Goal: Information Seeking & Learning: Understand process/instructions

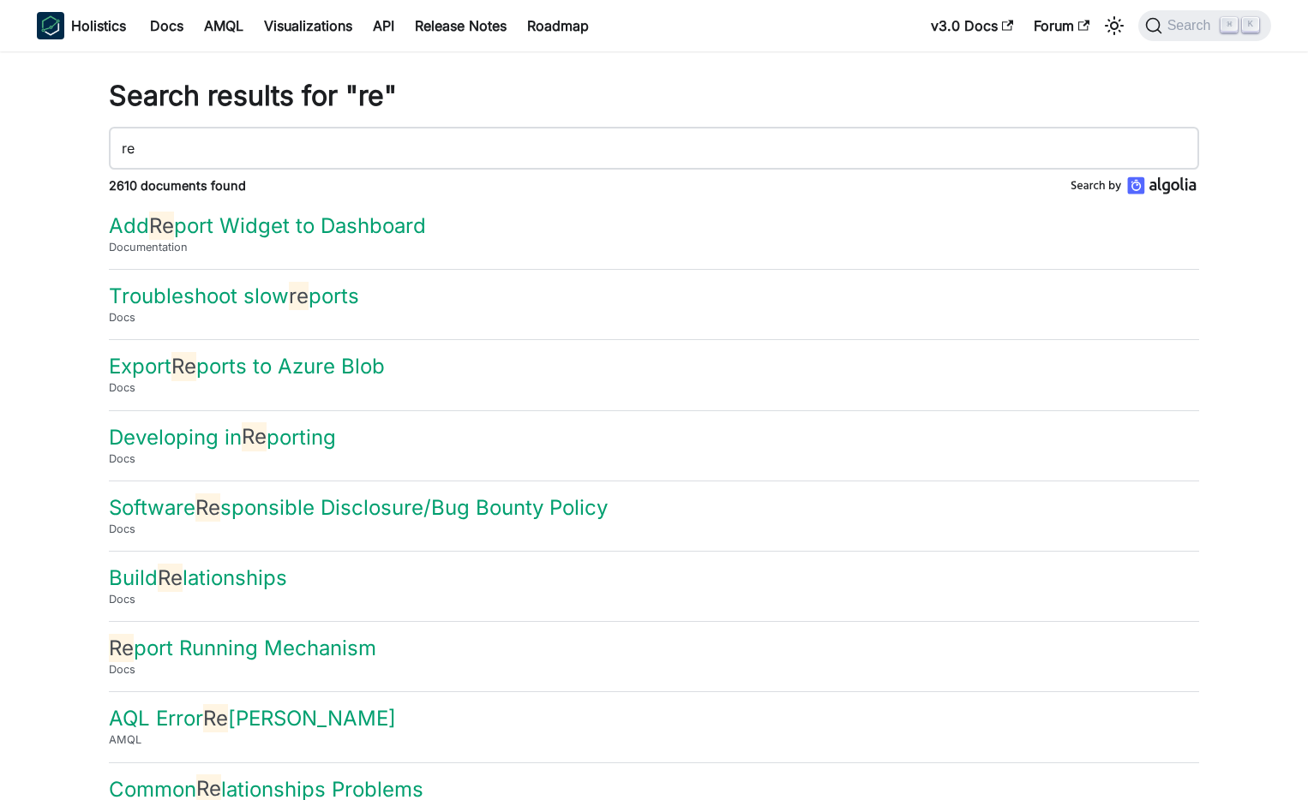
click at [176, 140] on input "re" at bounding box center [654, 148] width 1090 height 43
click at [175, 140] on input "re" at bounding box center [654, 148] width 1090 height 43
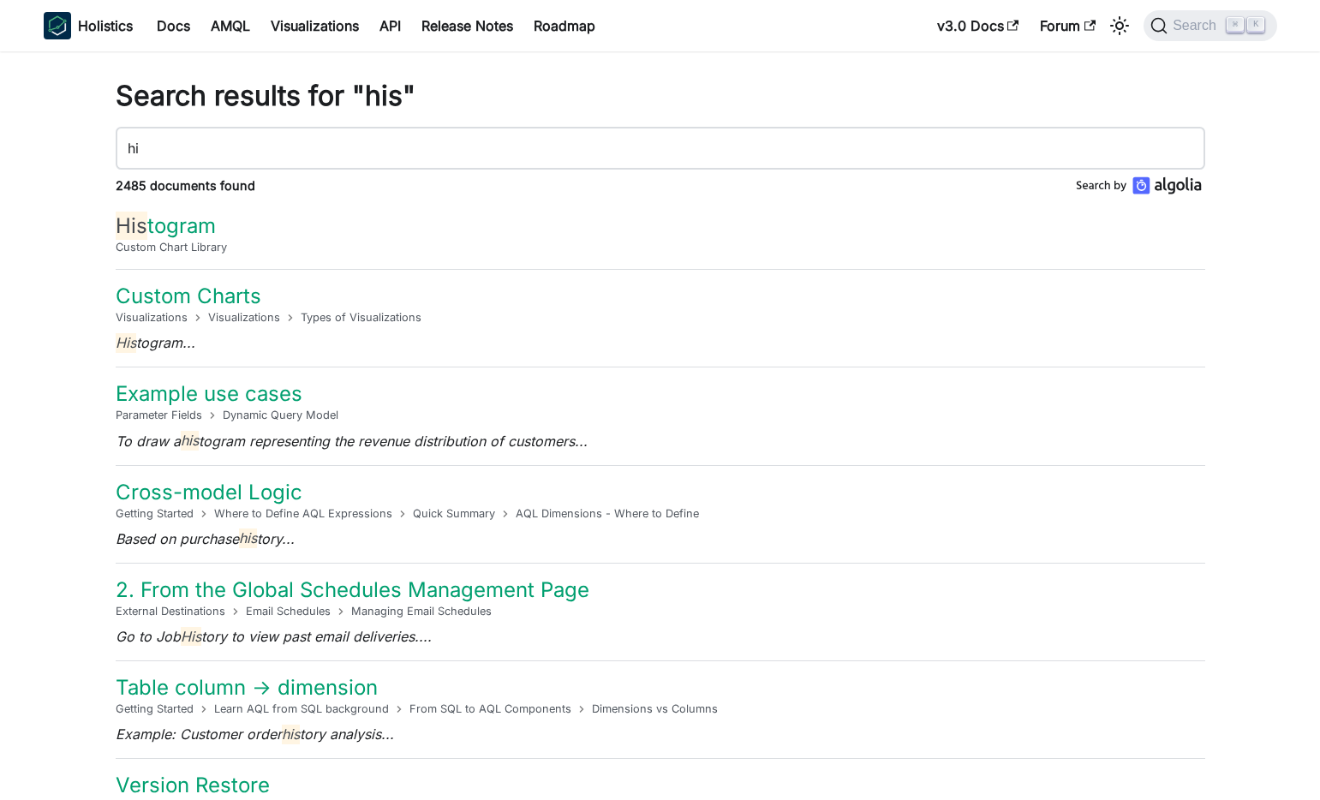
type input "h"
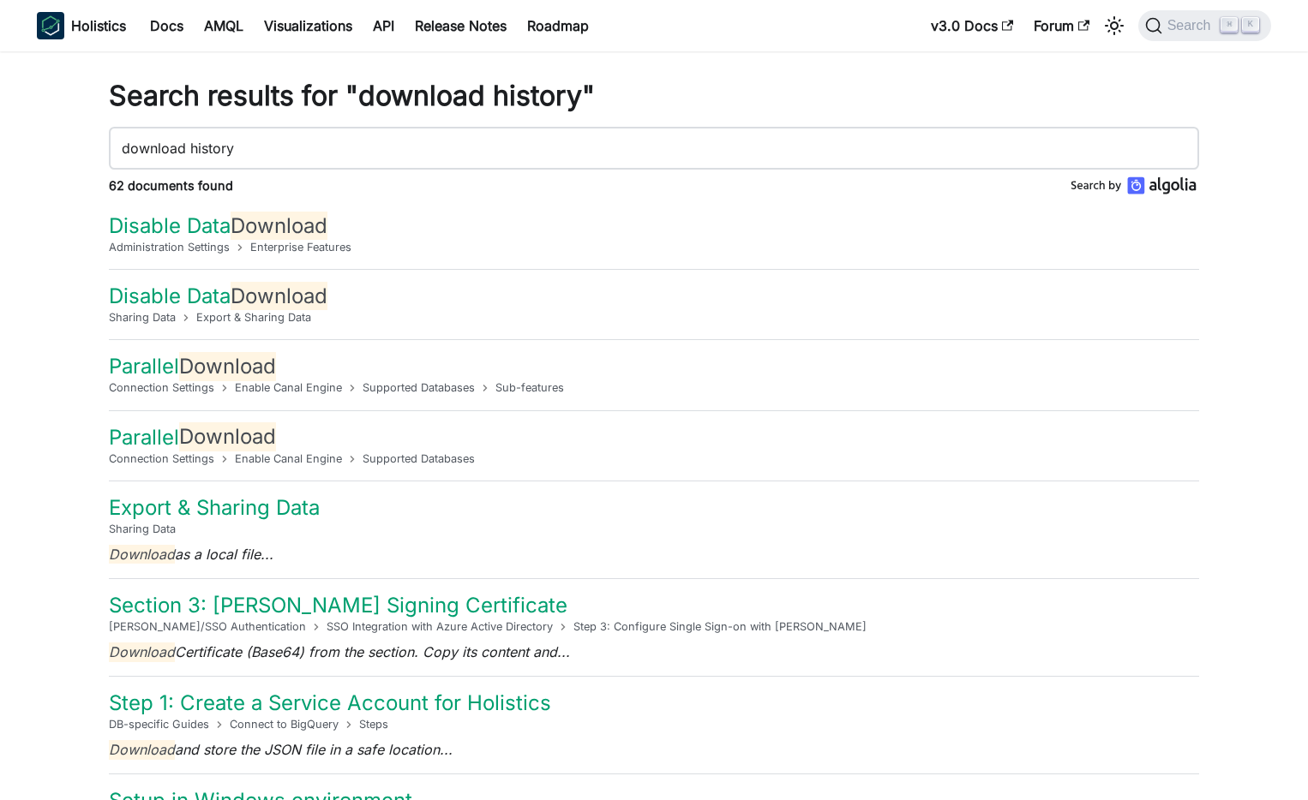
click at [332, 155] on input "download history" at bounding box center [654, 148] width 1090 height 43
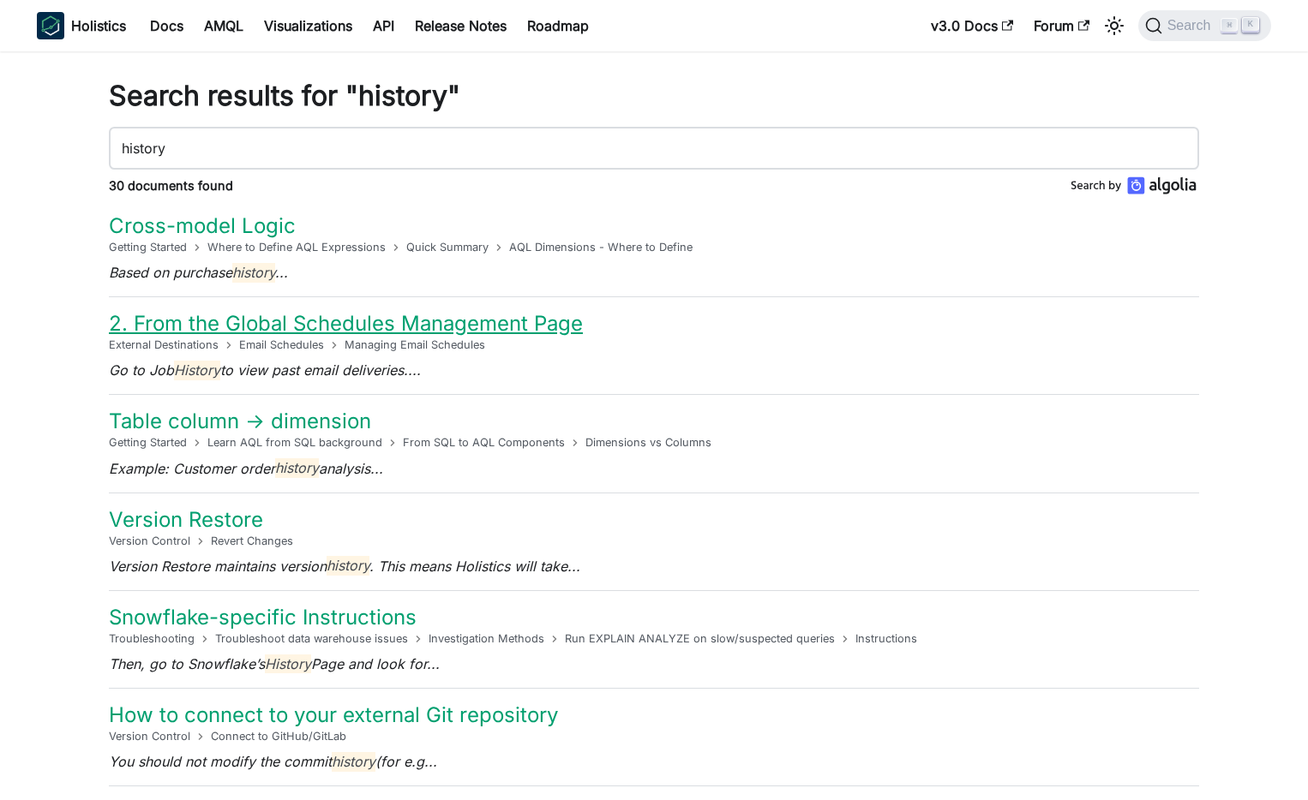
type input "history"
click at [396, 330] on link "2. From the Global Schedules Management Page​" at bounding box center [346, 323] width 474 height 25
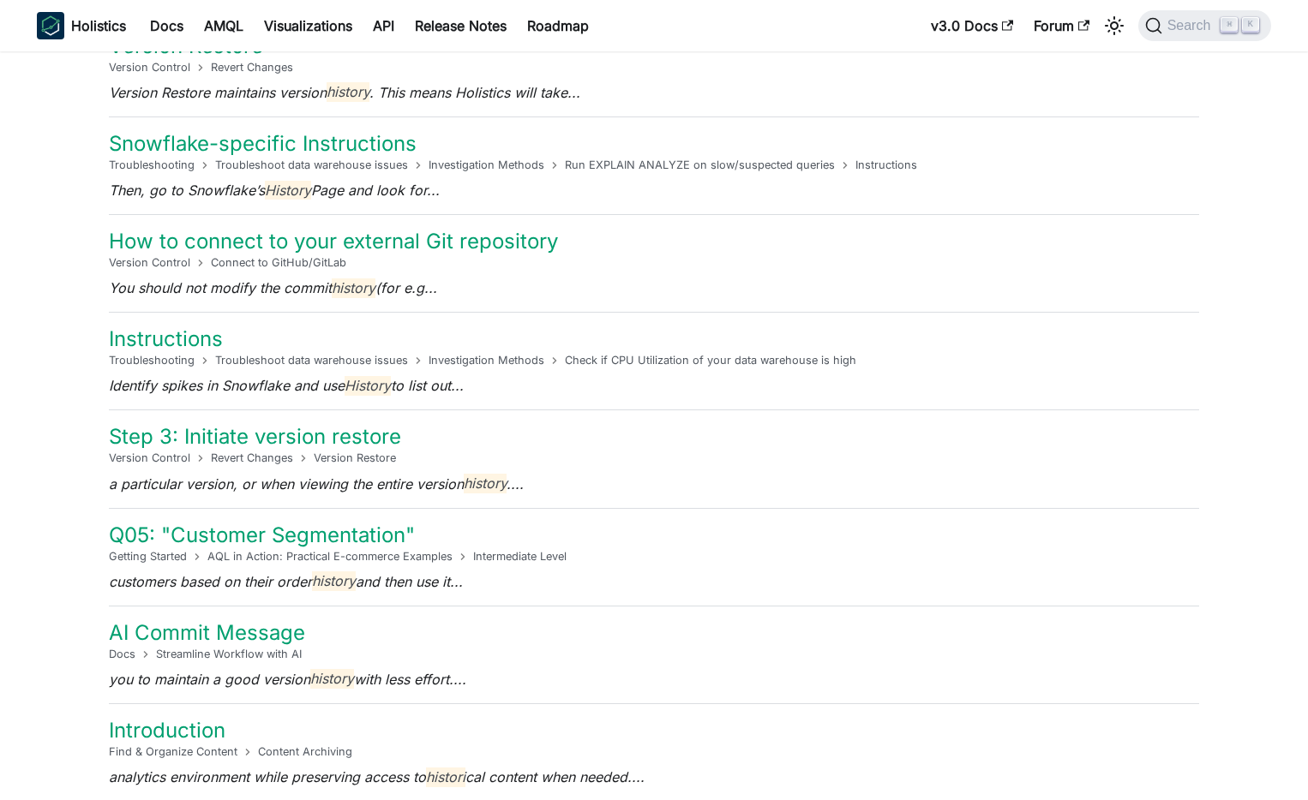
scroll to position [529, 0]
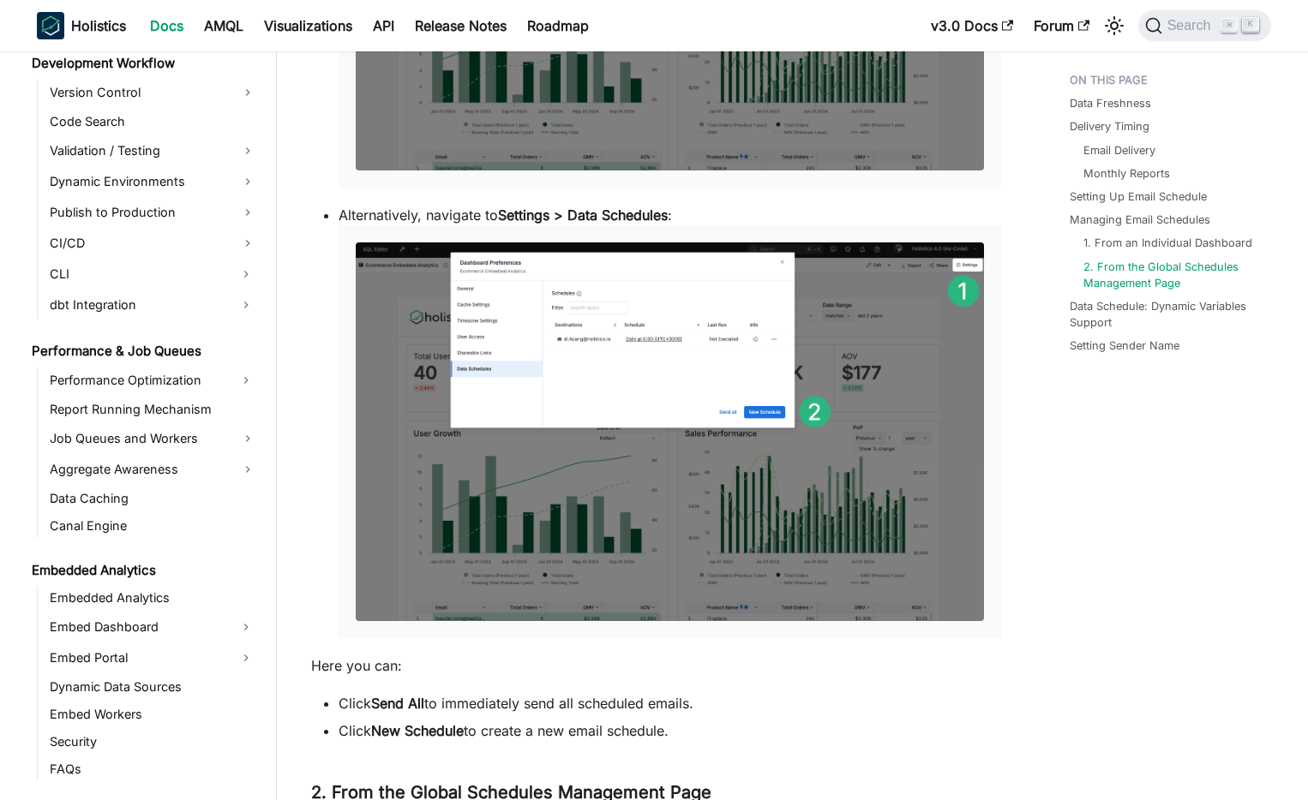
scroll to position [4775, 0]
